Goal: Navigation & Orientation: Find specific page/section

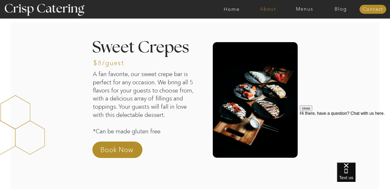
click at [269, 10] on nav "About" at bounding box center [268, 9] width 36 height 5
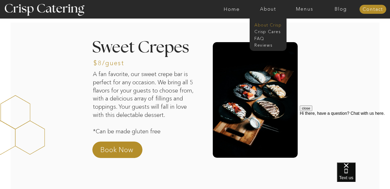
click at [265, 24] on nav "About Crisp" at bounding box center [269, 24] width 30 height 5
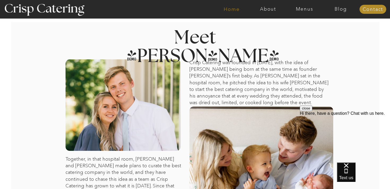
click at [233, 9] on nav "Home" at bounding box center [231, 9] width 36 height 5
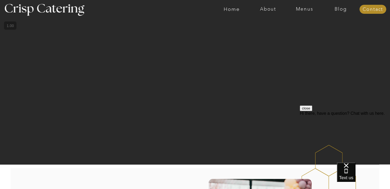
click at [310, 13] on div at bounding box center [215, 9] width 841 height 19
click at [309, 12] on div at bounding box center [215, 9] width 841 height 19
click at [309, 9] on nav "Menus" at bounding box center [304, 9] width 36 height 5
click at [293, 30] on nav "Winter (Sep-Feb)" at bounding box center [303, 31] width 43 height 5
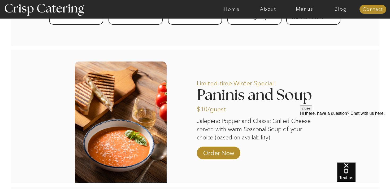
scroll to position [397, 0]
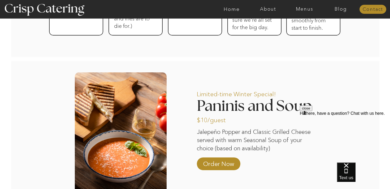
click at [371, 9] on nav "Contact" at bounding box center [372, 9] width 27 height 5
